Goal: Task Accomplishment & Management: Complete application form

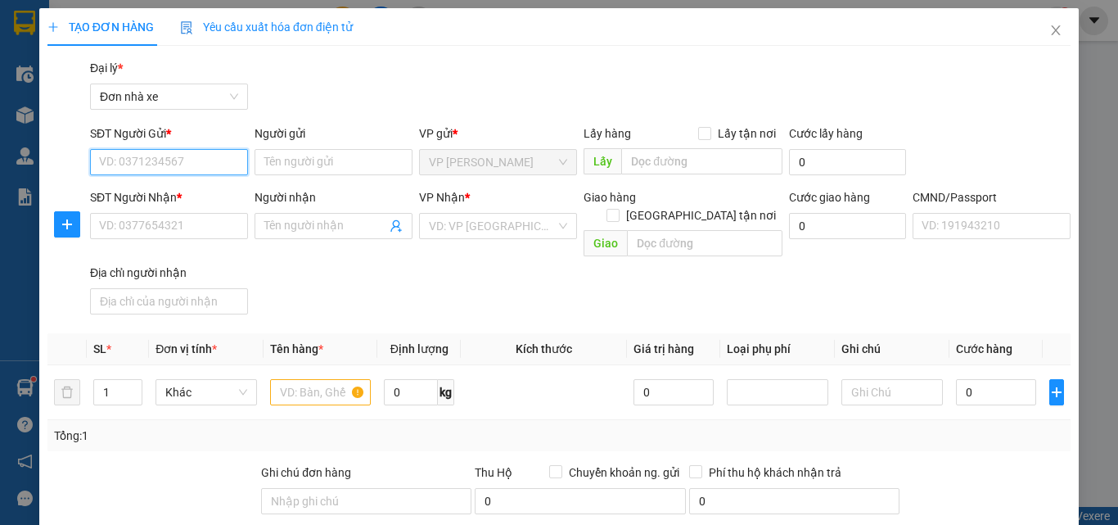
click at [163, 152] on input "SĐT Người Gửi *" at bounding box center [169, 162] width 158 height 26
type input "0942579494"
click at [176, 190] on div "0942579494 - QUÂN" at bounding box center [167, 195] width 137 height 18
type input "QUÂN"
type input "0349645600"
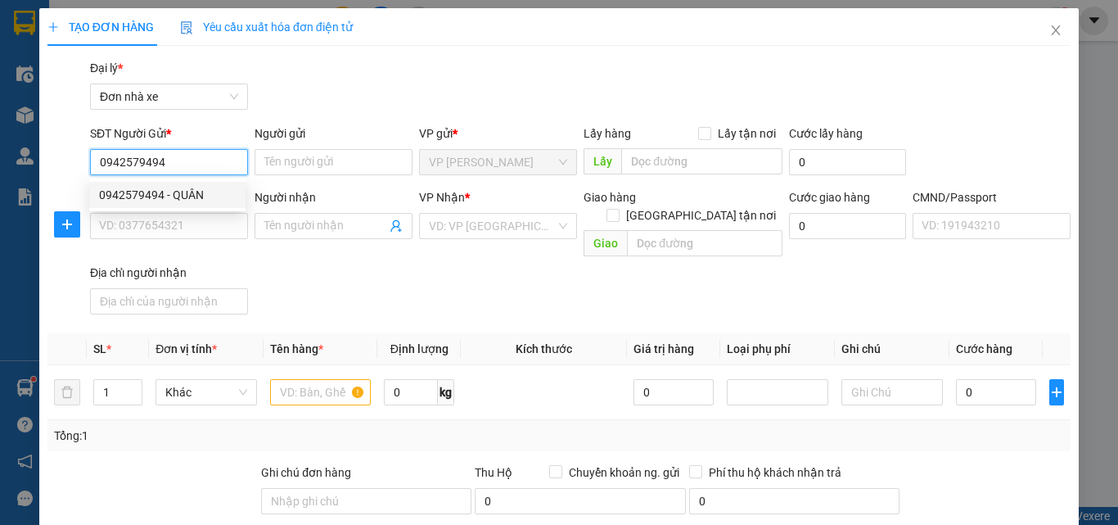
type input "ANH TUÂN"
type input "024183000769 [PERSON_NAME]"
type input "[PERSON_NAME], 371 [PERSON_NAME]"
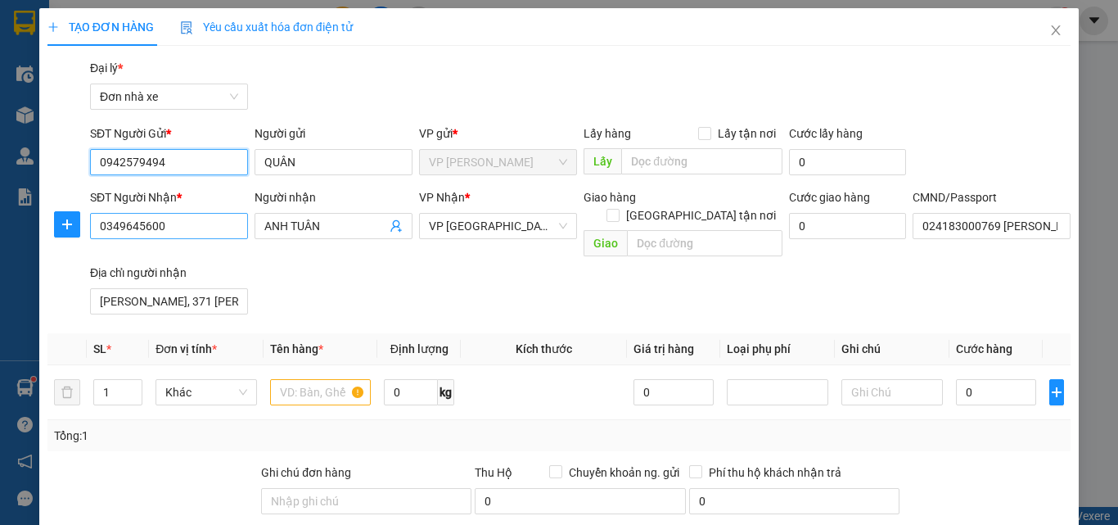
type input "0942579494"
click at [205, 219] on input "0349645600" at bounding box center [169, 226] width 158 height 26
click at [111, 228] on input "0934964" at bounding box center [169, 226] width 158 height 26
click at [167, 225] on input "034964" at bounding box center [169, 226] width 158 height 26
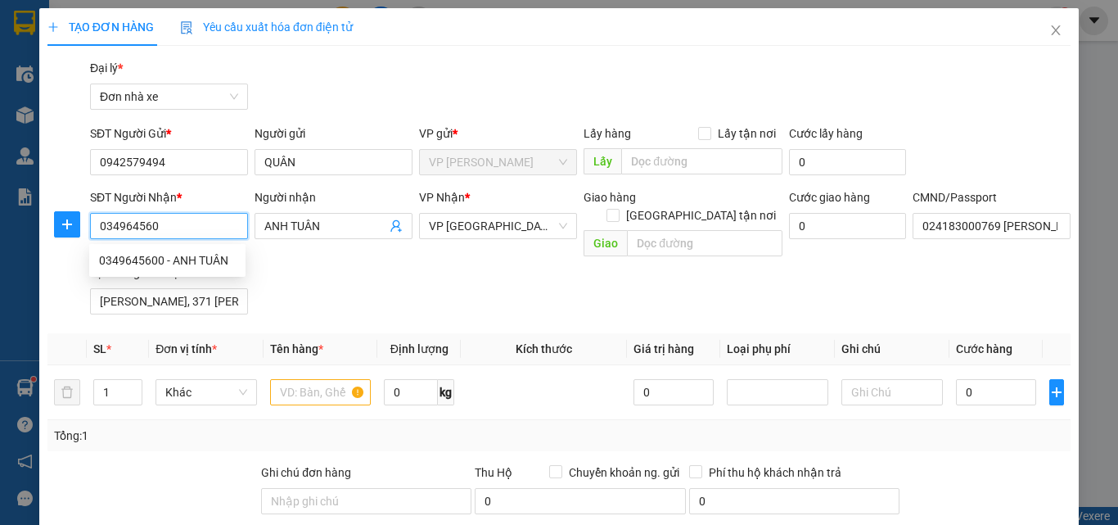
type input "0349645600"
click at [170, 258] on div "0349645600 - ANH TUÂN" at bounding box center [167, 260] width 137 height 18
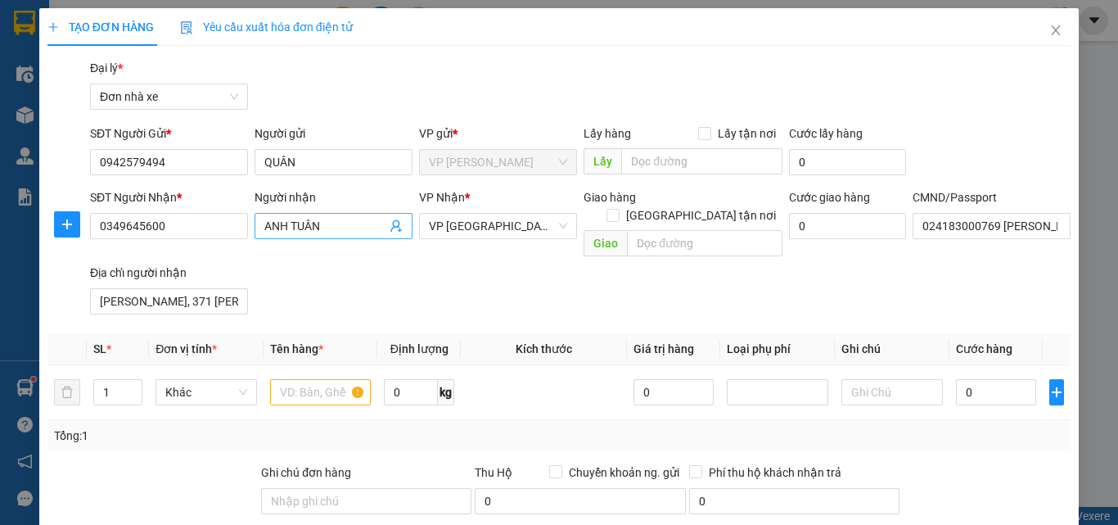
click at [340, 231] on input "ANH TUÂN" at bounding box center [325, 226] width 122 height 18
type input "A"
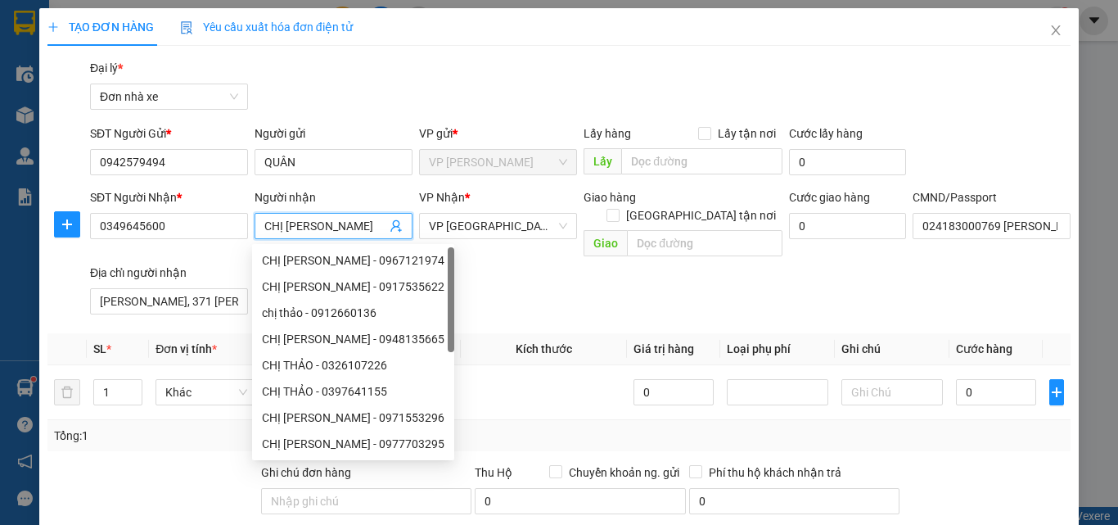
type input "CHỊ [PERSON_NAME]"
click at [557, 274] on div "SĐT Người Nhận * 0349645600 Người nhận CHỊ THẢO VP Nhận * VP [PERSON_NAME] hàng…" at bounding box center [580, 254] width 987 height 133
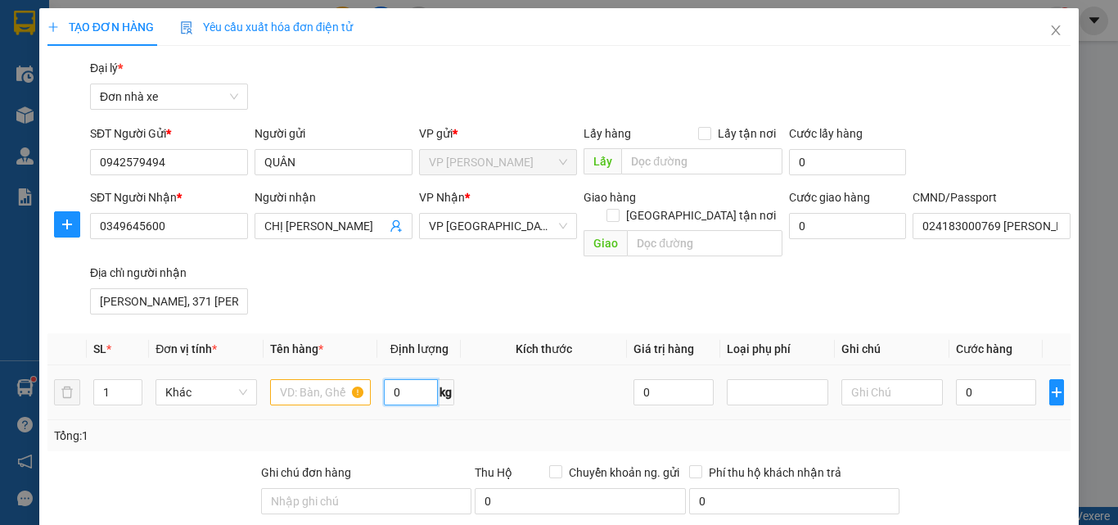
click at [408, 379] on input "0" at bounding box center [411, 392] width 54 height 26
type input "4"
click at [309, 379] on input "text" at bounding box center [321, 392] width 102 height 26
type input "C"
type input "THIẾT BỊ MÁY"
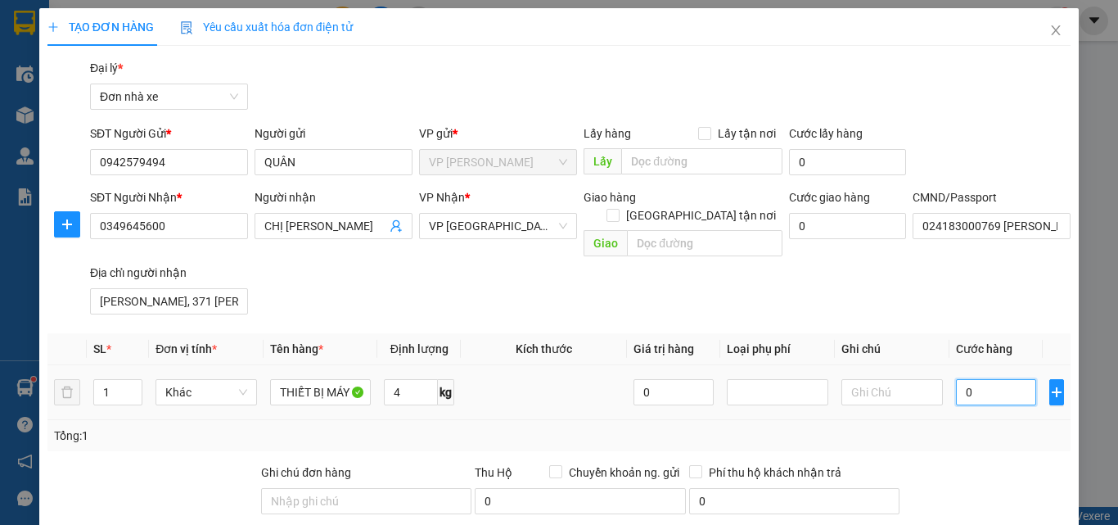
click at [1011, 379] on input "0" at bounding box center [996, 392] width 80 height 26
type input "3"
type input "35"
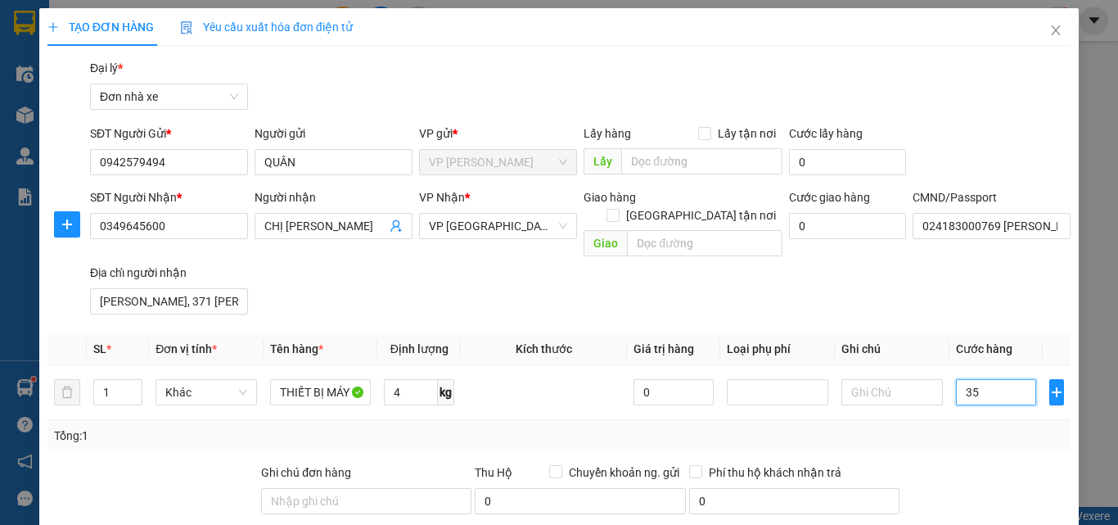
scroll to position [258, 0]
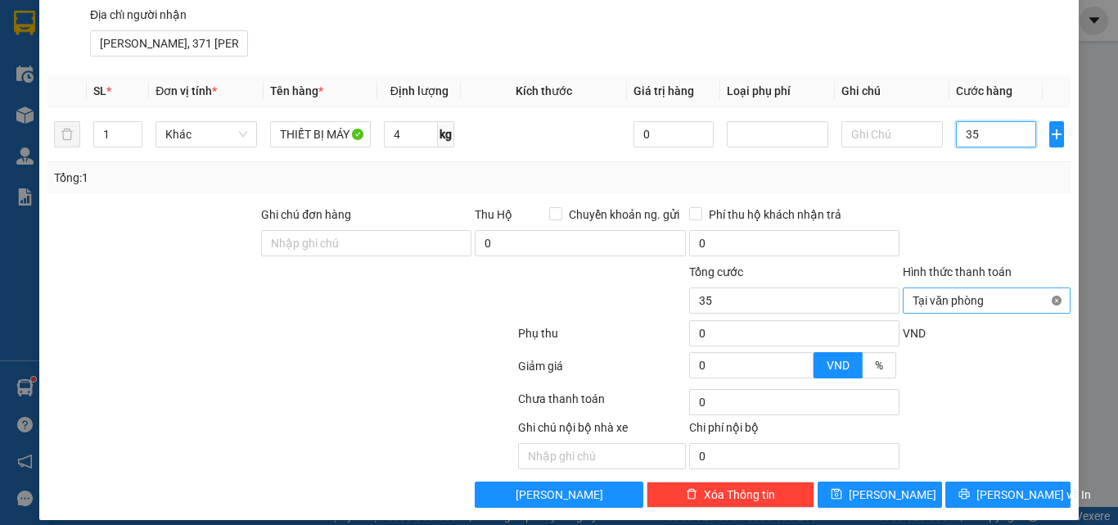
type input "35"
type input "35.000"
click at [986, 463] on div "Transit Pickup Surcharge Ids Transit Deliver Surcharge Ids Transit Deliver Surc…" at bounding box center [558, 154] width 1023 height 706
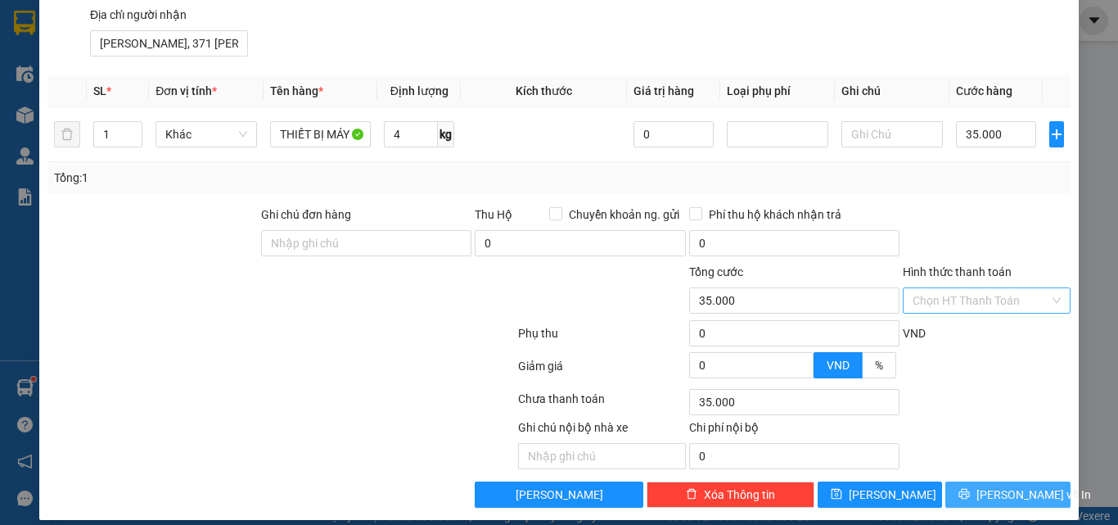
click at [993, 485] on span "[PERSON_NAME] và In" at bounding box center [1034, 494] width 115 height 18
